Goal: Navigation & Orientation: Go to known website

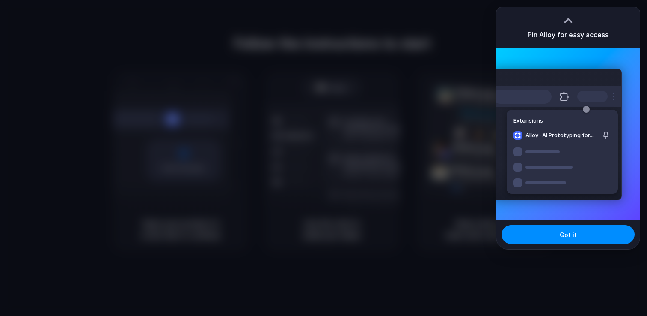
click at [450, 112] on div at bounding box center [323, 158] width 647 height 316
